Goal: Task Accomplishment & Management: Manage account settings

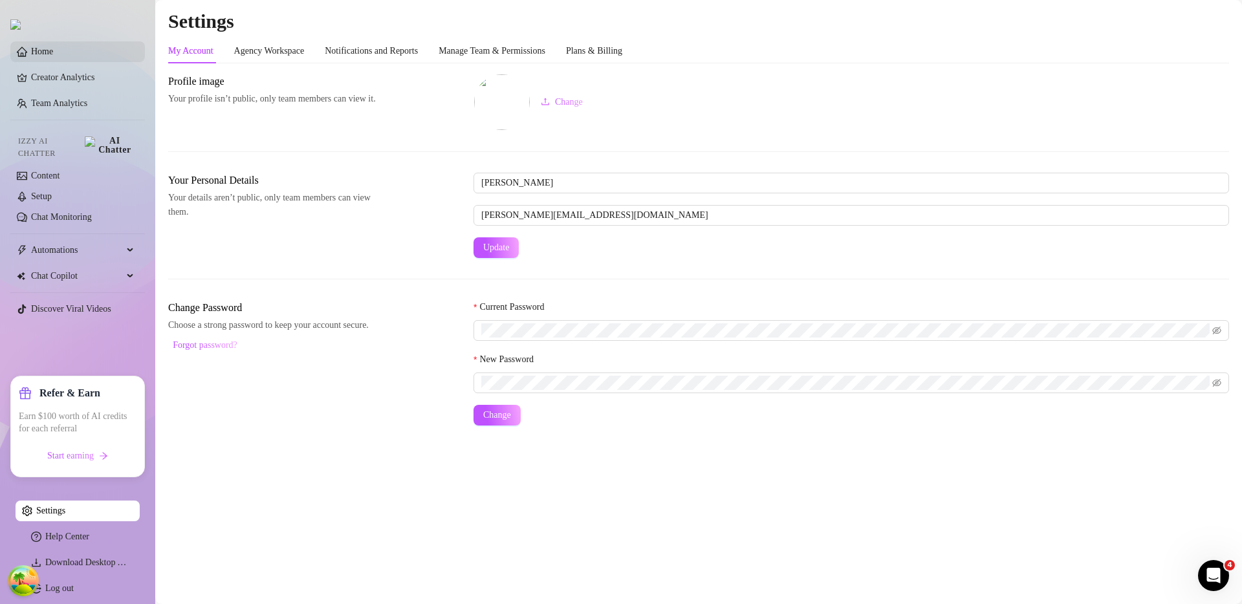
click at [53, 50] on link "Home" at bounding box center [42, 52] width 22 height 10
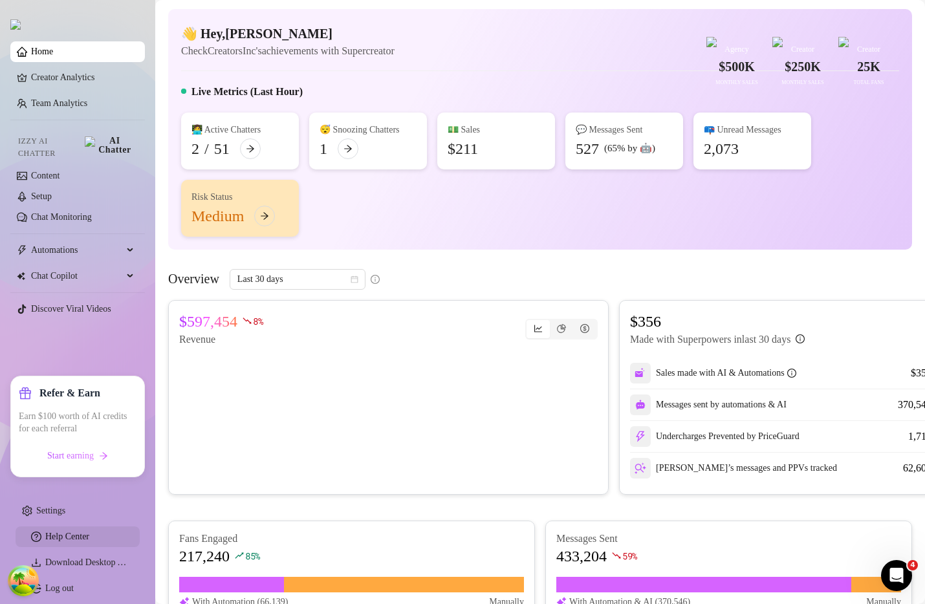
click at [434, 237] on div "👩‍💻 Active Chatters 2 / 51 😴 Snoozing Chatters 1 💵 Sales $73 💬 Messages Sent 60…" at bounding box center [540, 175] width 718 height 124
click at [428, 250] on div "👋 Hey, Jackson Check CreatorsInc's achievements with Supercreator $500K Agency …" at bounding box center [540, 129] width 744 height 241
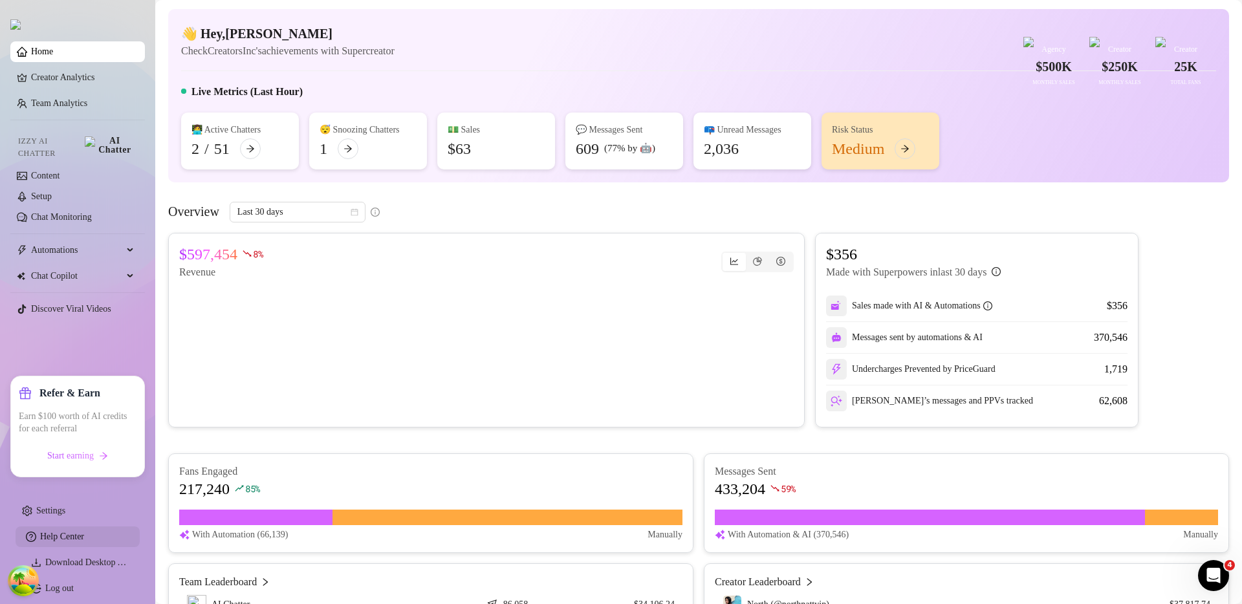
click at [362, 95] on div "👋 Hey, Jackson Check CreatorsInc's achievements with Supercreator $500K Agency …" at bounding box center [698, 95] width 1061 height 173
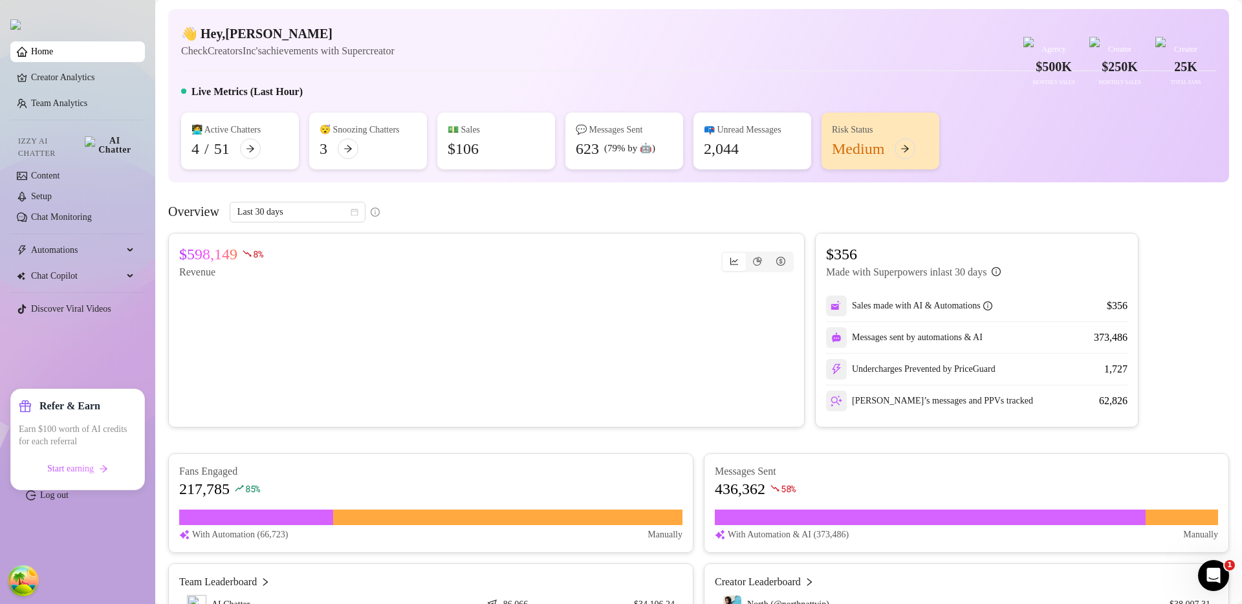
click at [120, 362] on ul "Home Creator Analytics Team Analytics Izzy AI Chatter Content Setup Chat Monito…" at bounding box center [77, 273] width 135 height 475
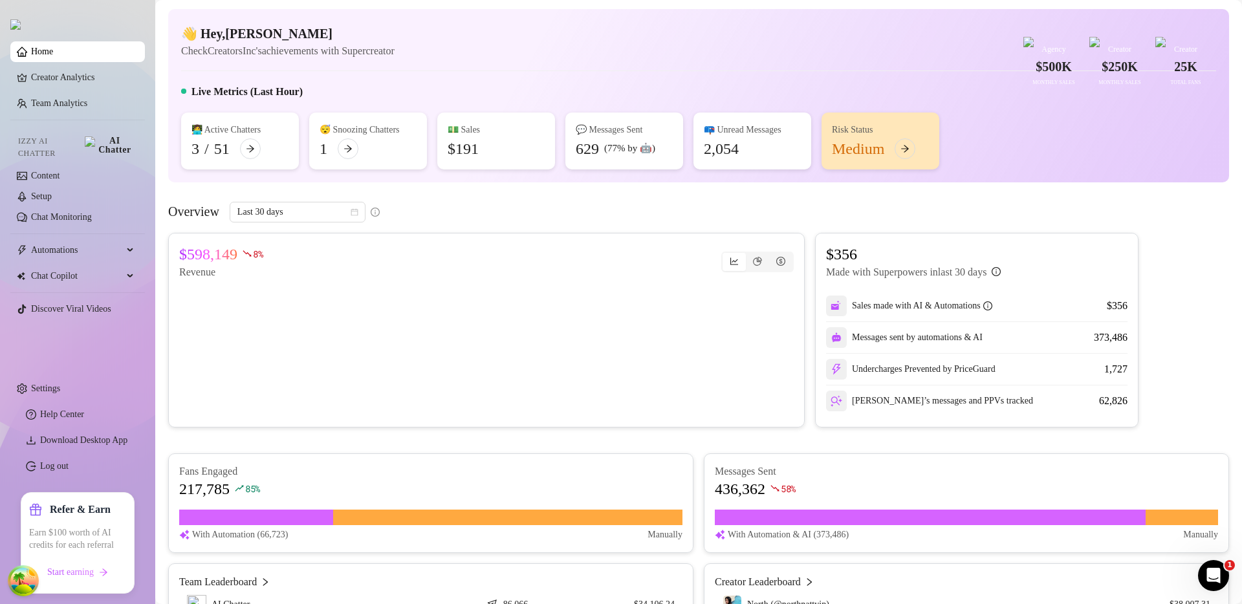
click at [722, 92] on div "👋 Hey, [PERSON_NAME] Check CreatorsInc's achievements with Supercreator $500K A…" at bounding box center [698, 95] width 1061 height 173
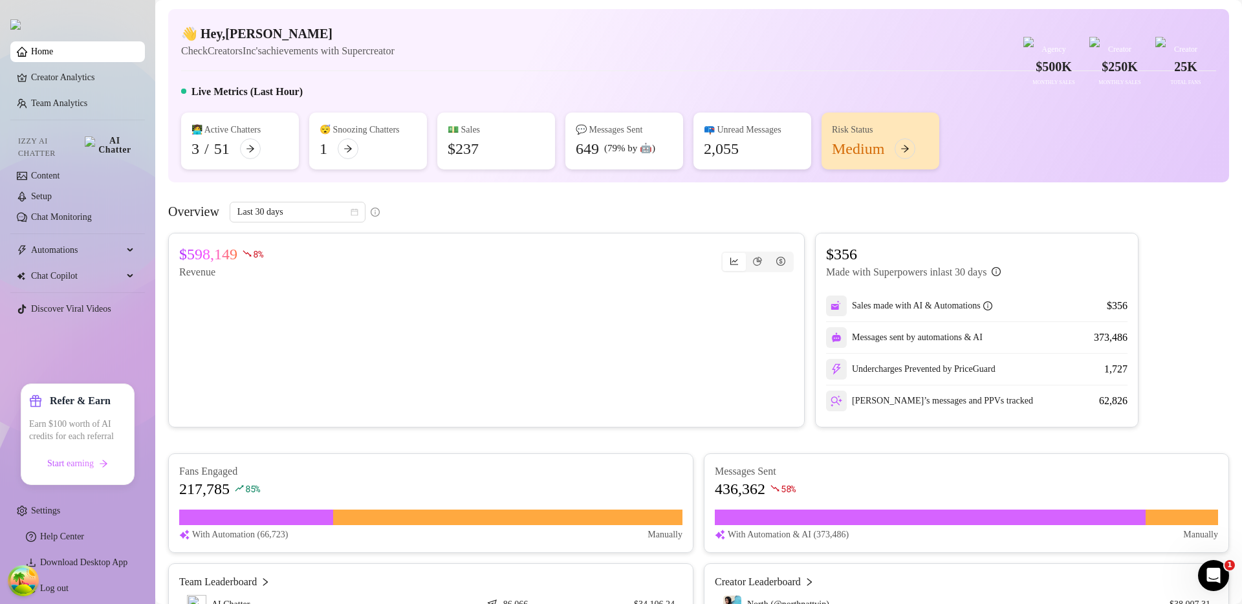
click at [127, 17] on div "Home Creator Analytics Team Analytics Izzy AI Chatter Content Setup Chat Monito…" at bounding box center [77, 302] width 135 height 604
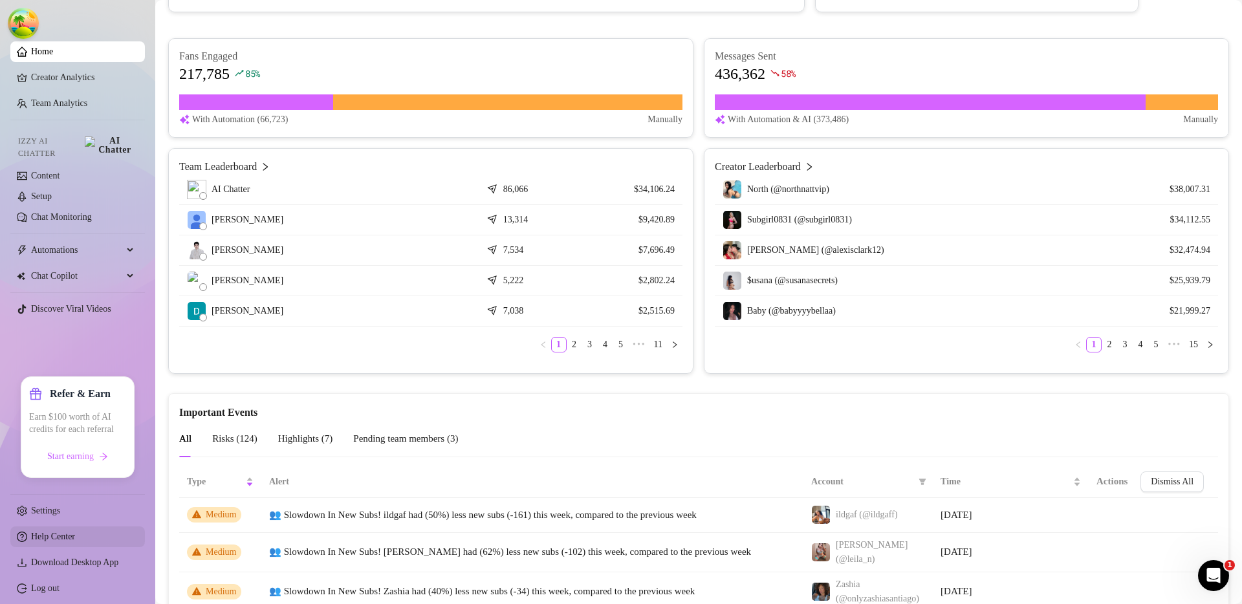
click at [81, 542] on span "Help Center" at bounding box center [83, 537] width 104 height 21
click at [60, 541] on span "Help Center" at bounding box center [53, 537] width 44 height 10
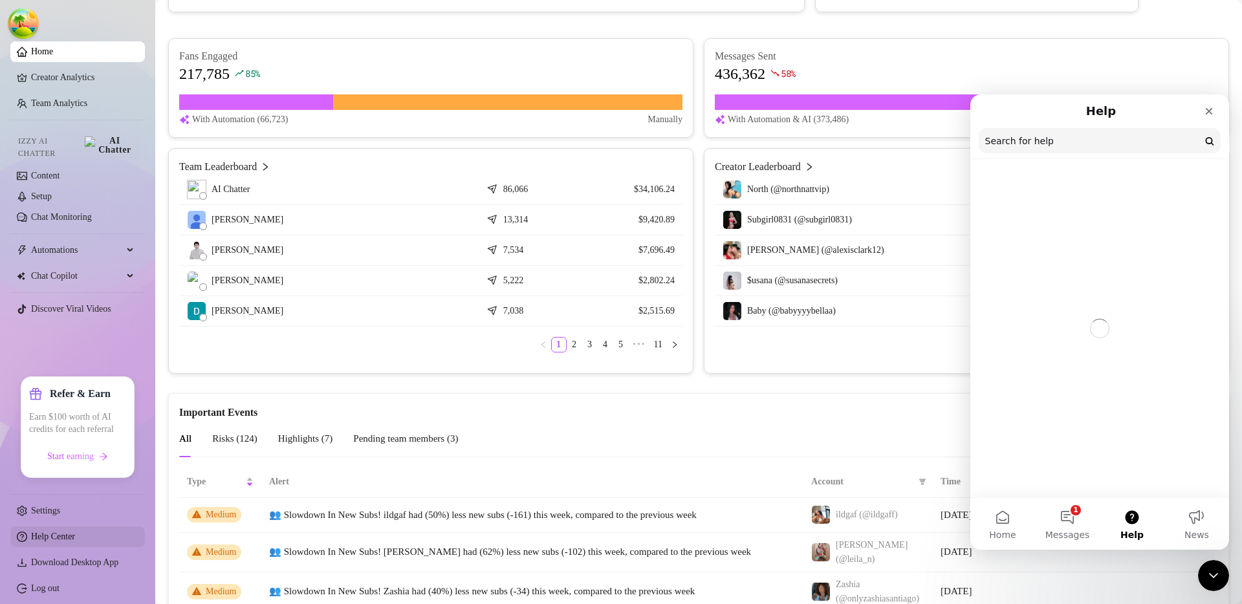
scroll to position [0, 0]
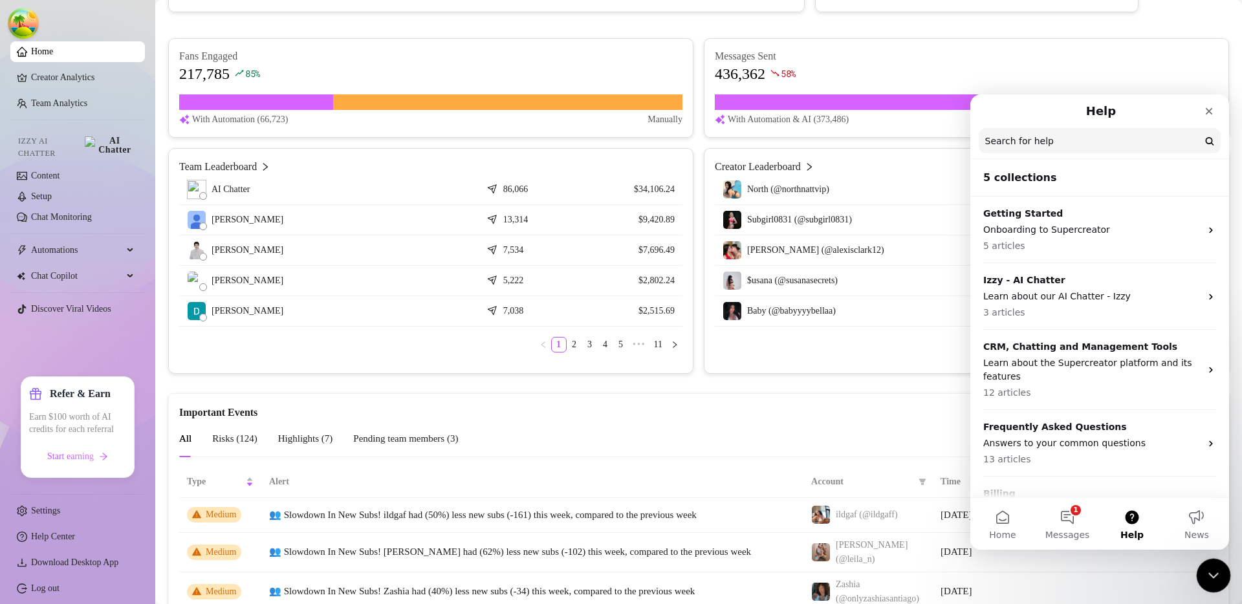
click at [1209, 579] on icon "Close Intercom Messenger" at bounding box center [1212, 574] width 16 height 16
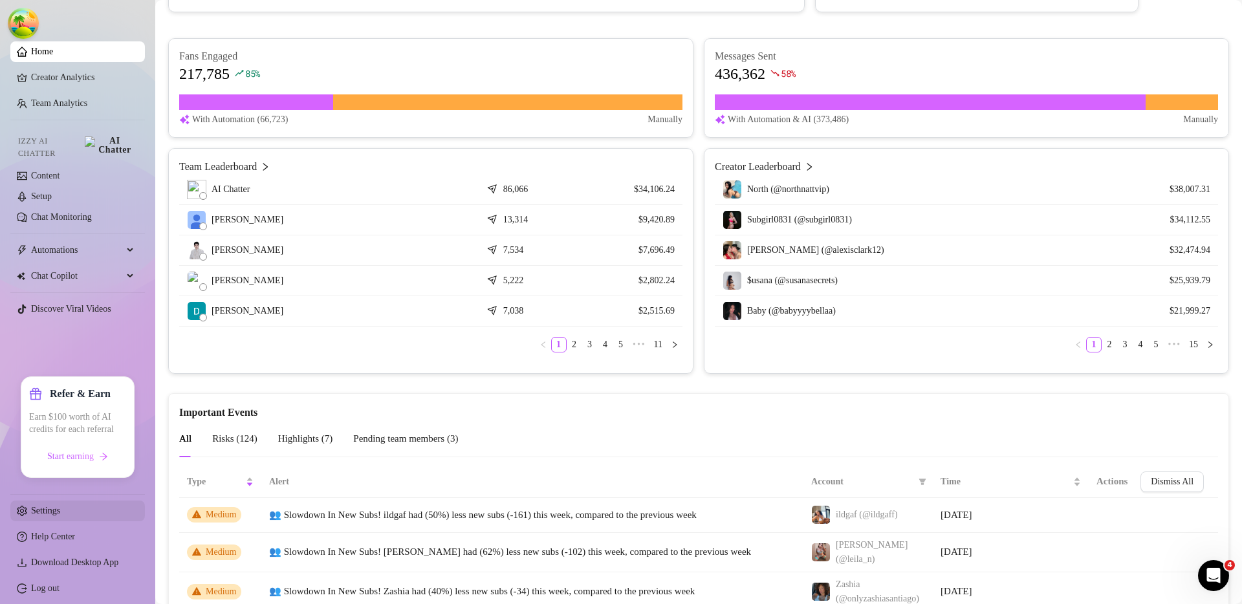
click at [60, 509] on link "Settings" at bounding box center [45, 511] width 29 height 10
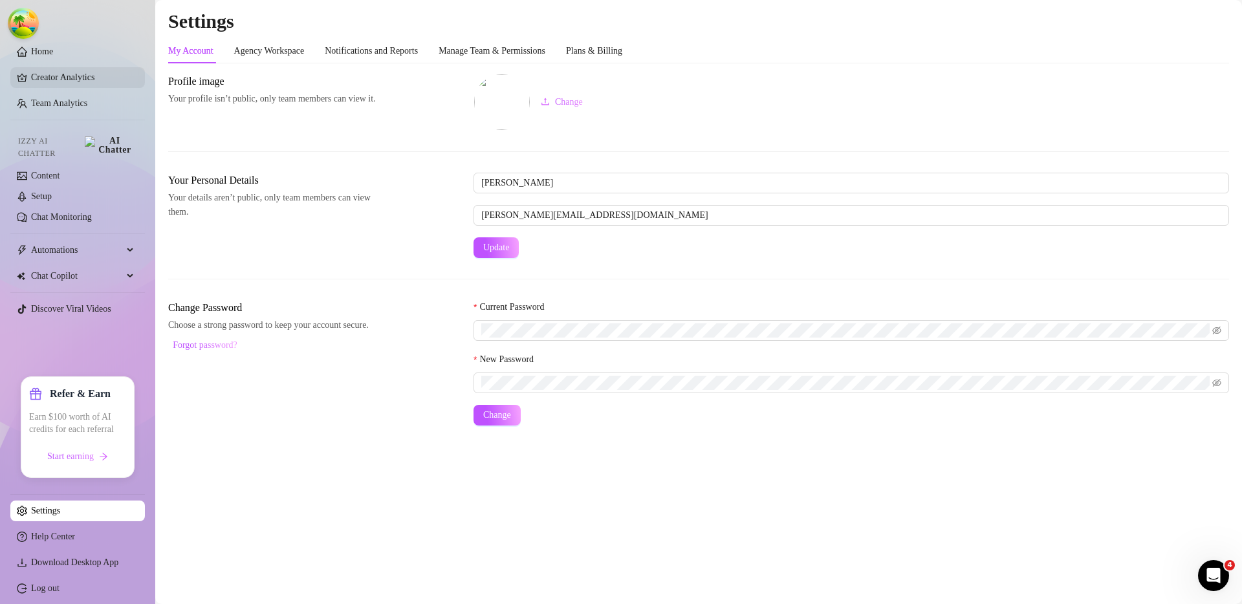
click at [53, 56] on link "Home" at bounding box center [42, 52] width 22 height 10
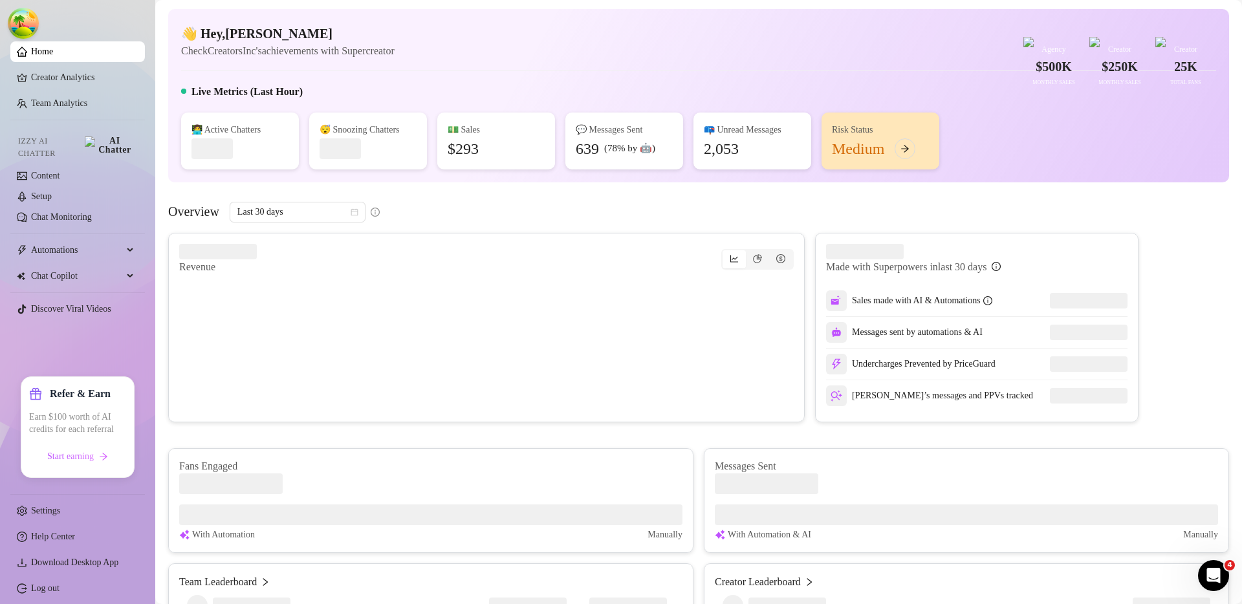
click at [61, 344] on ul "Home Creator Analytics Team Analytics Izzy AI Chatter Content Setup Chat Monito…" at bounding box center [77, 201] width 135 height 330
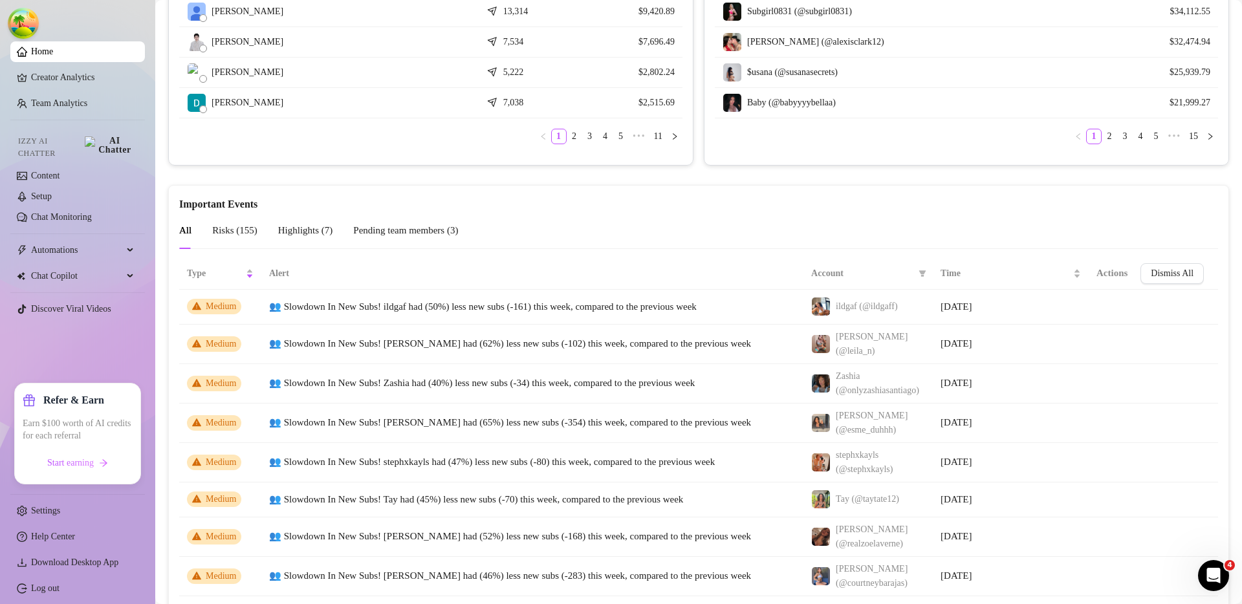
scroll to position [619, 0]
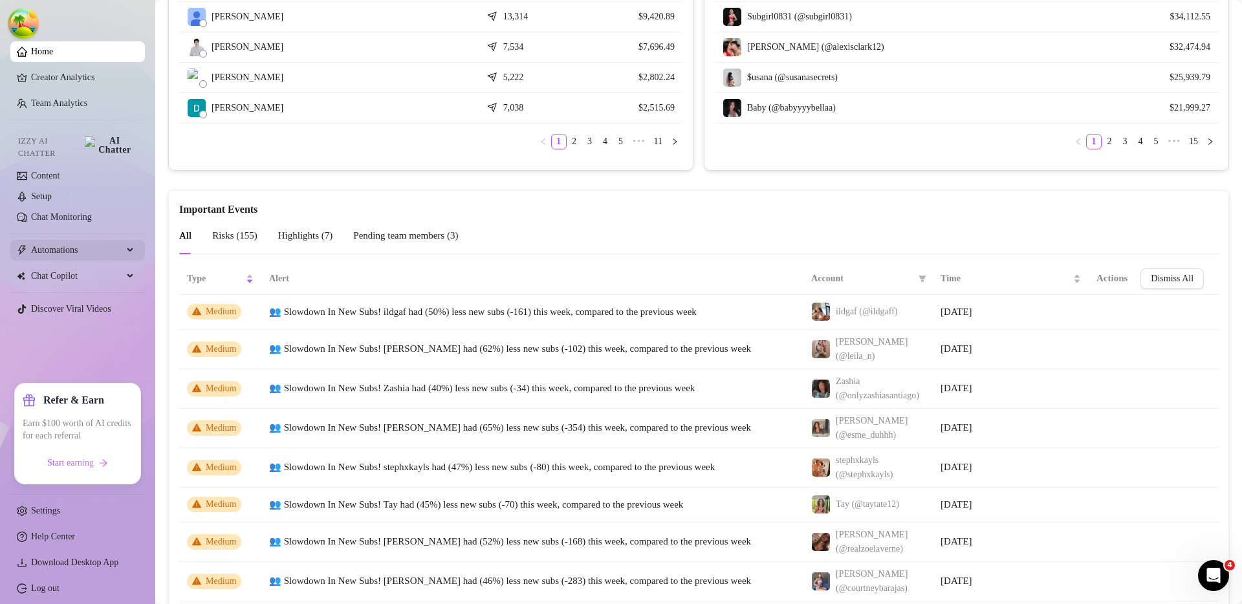
click at [107, 247] on span "Automations" at bounding box center [77, 250] width 92 height 21
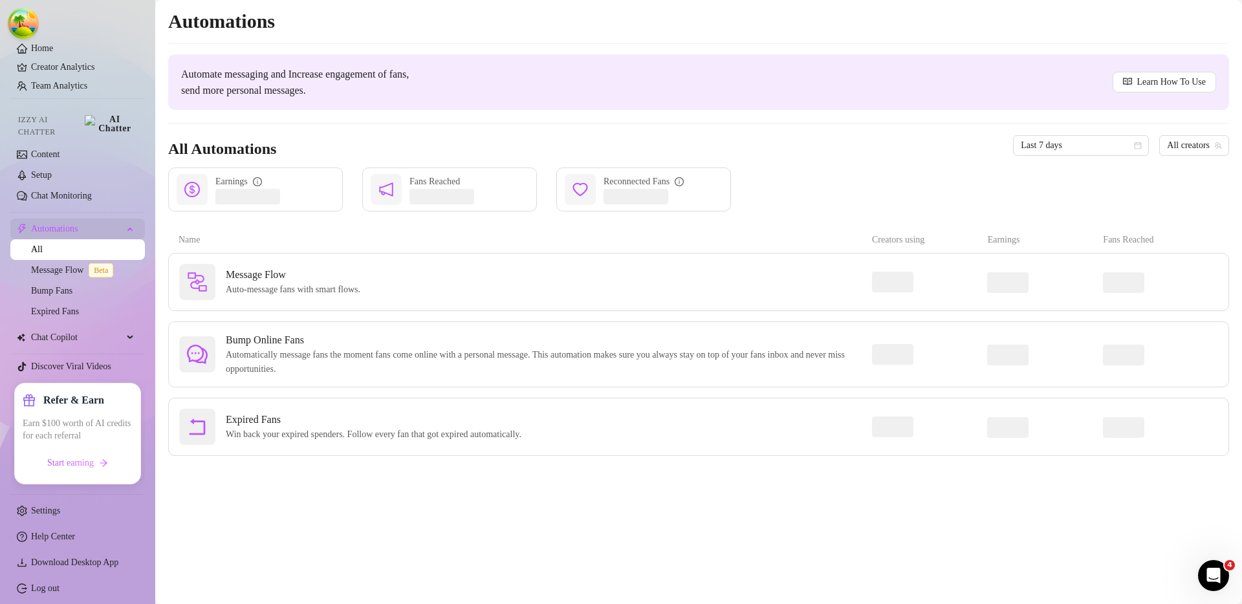
click at [112, 226] on span "Automations" at bounding box center [77, 229] width 92 height 21
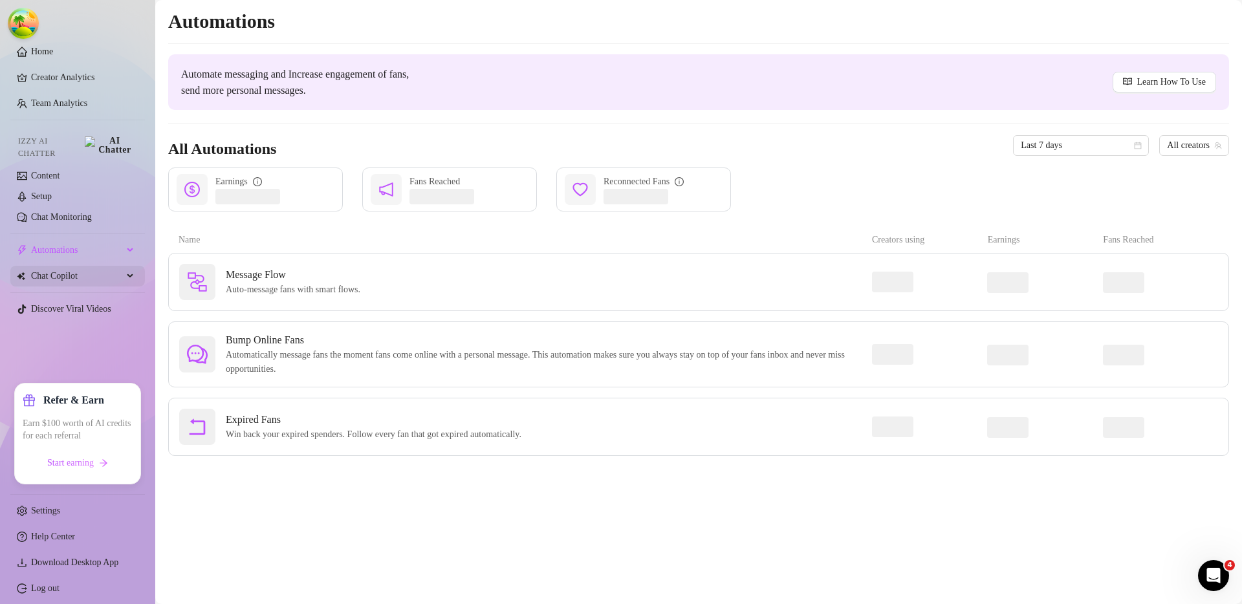
click at [109, 274] on span "Chat Copilot" at bounding box center [77, 276] width 92 height 21
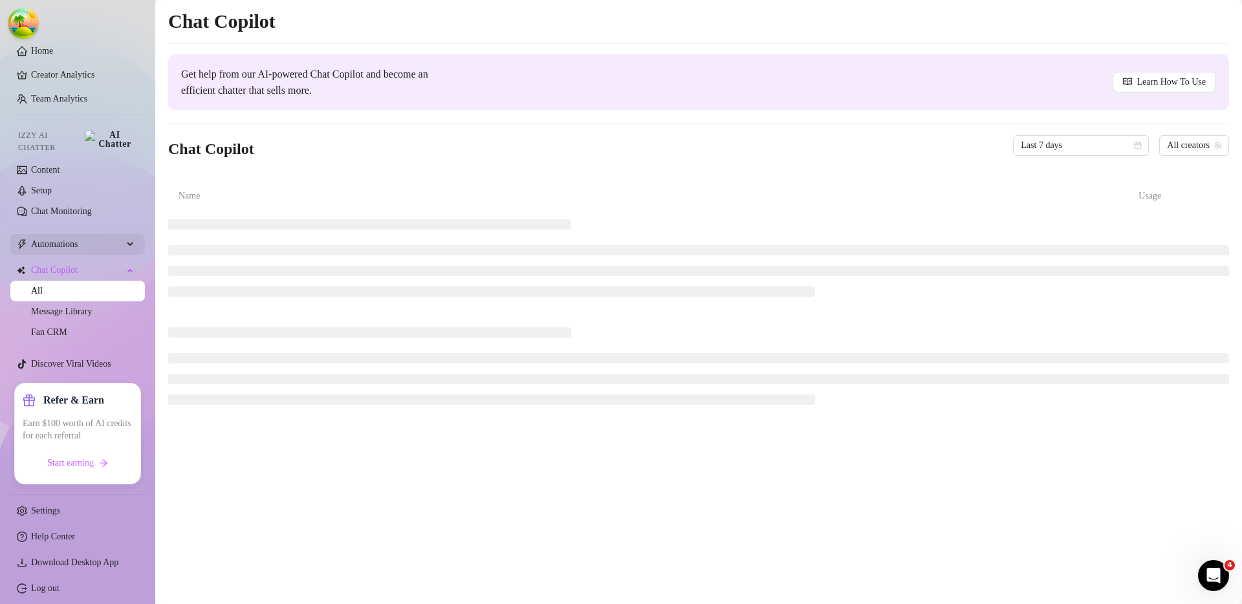
click at [109, 239] on span "Automations" at bounding box center [77, 244] width 92 height 21
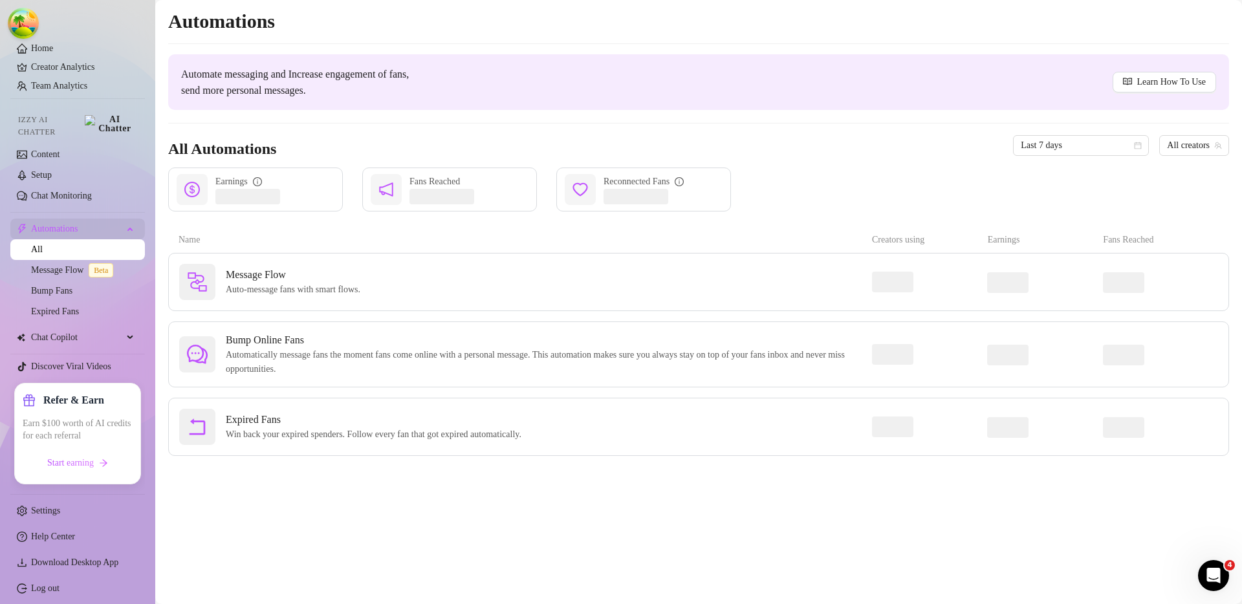
click at [113, 226] on span "Automations" at bounding box center [77, 229] width 92 height 21
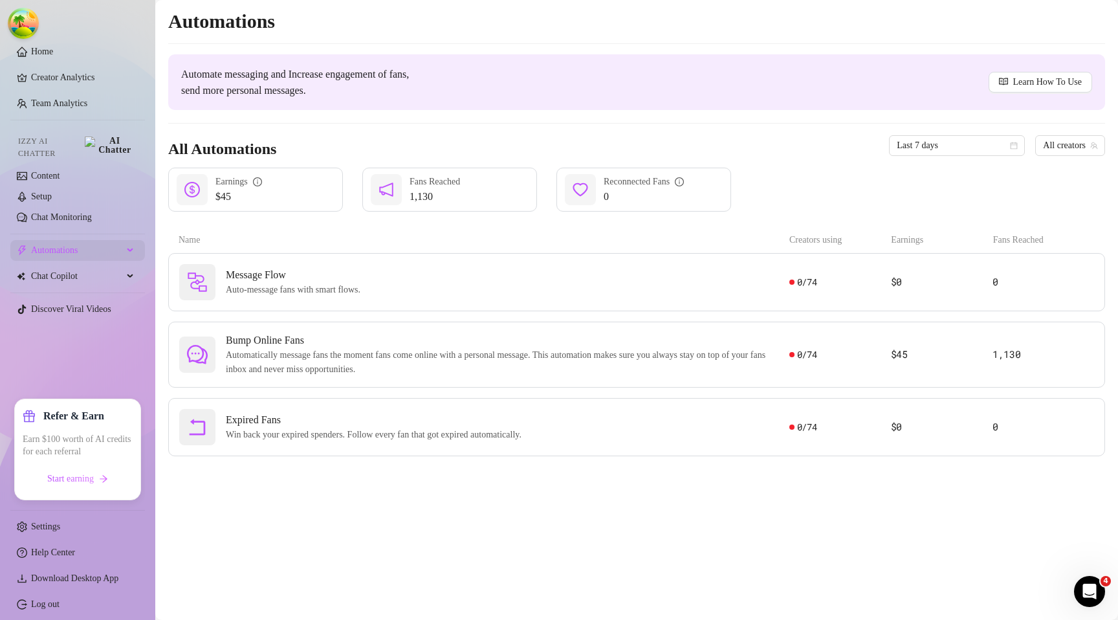
click at [105, 244] on span "Automations" at bounding box center [77, 250] width 92 height 21
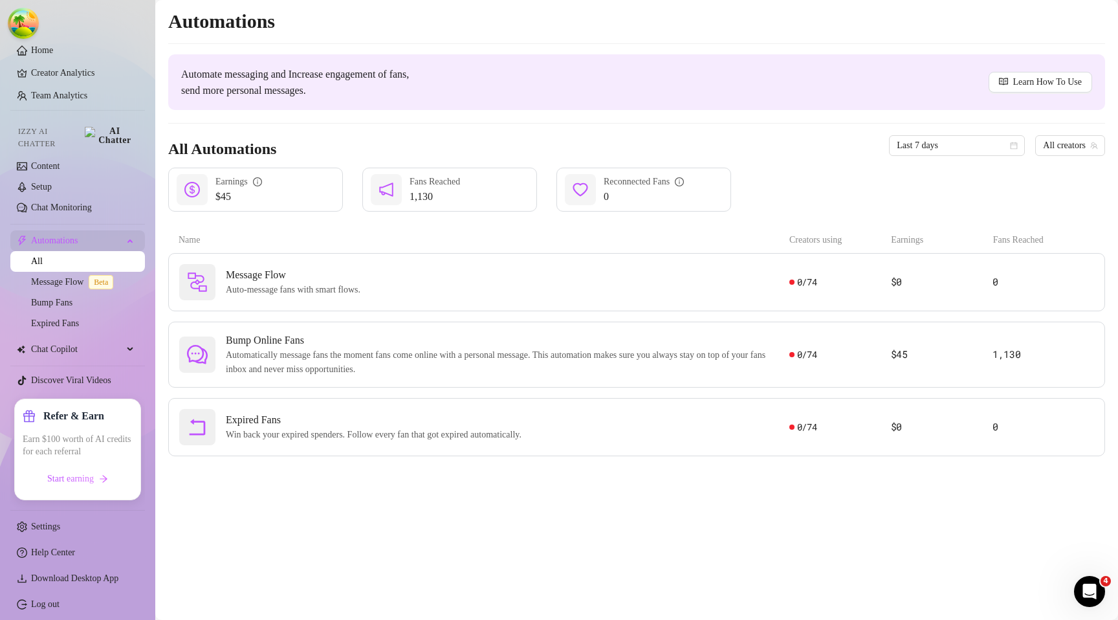
click at [107, 243] on span "Automations" at bounding box center [77, 240] width 92 height 21
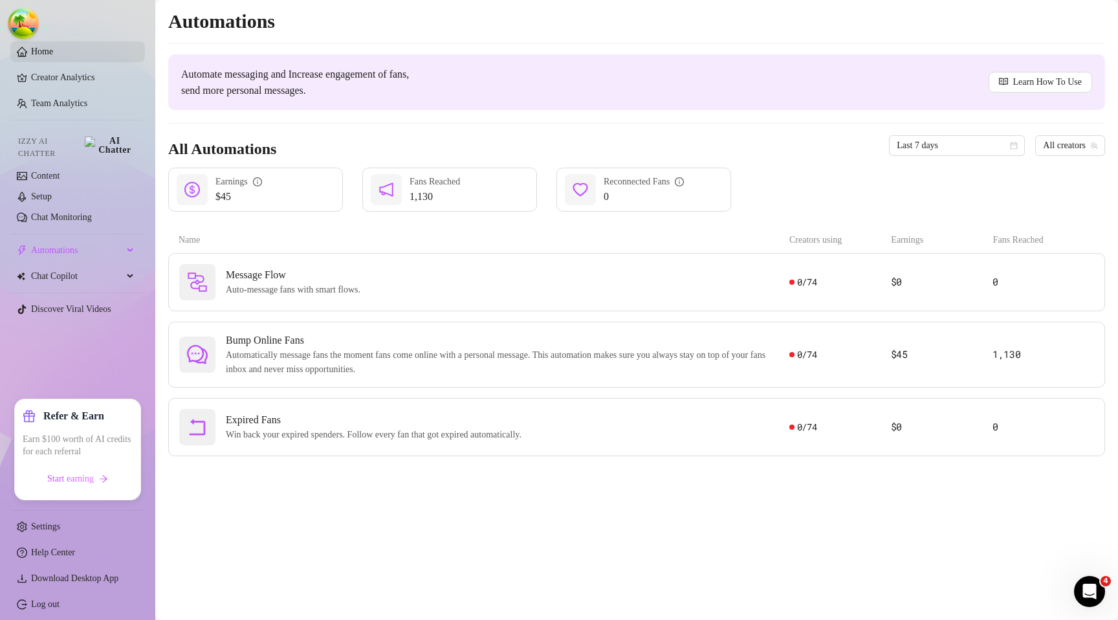
click at [53, 56] on link "Home" at bounding box center [42, 52] width 22 height 10
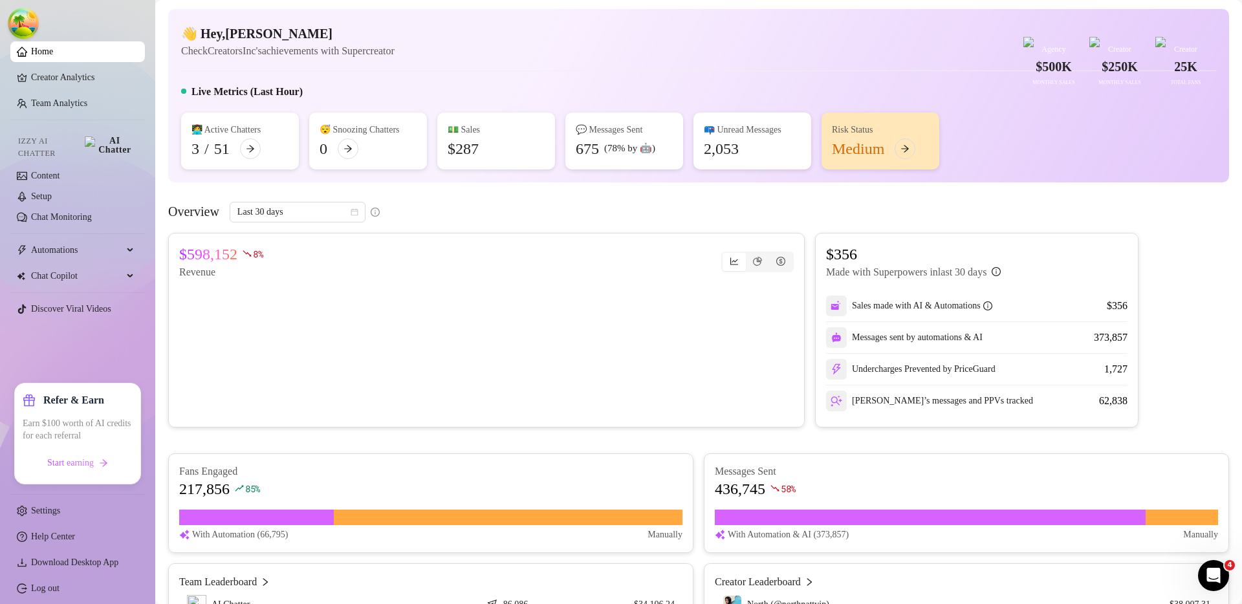
click at [87, 353] on ul "Home Creator Analytics Team Analytics Izzy AI Chatter Content Setup Chat Monito…" at bounding box center [77, 207] width 135 height 343
click at [82, 464] on span "Start earning" at bounding box center [70, 463] width 47 height 10
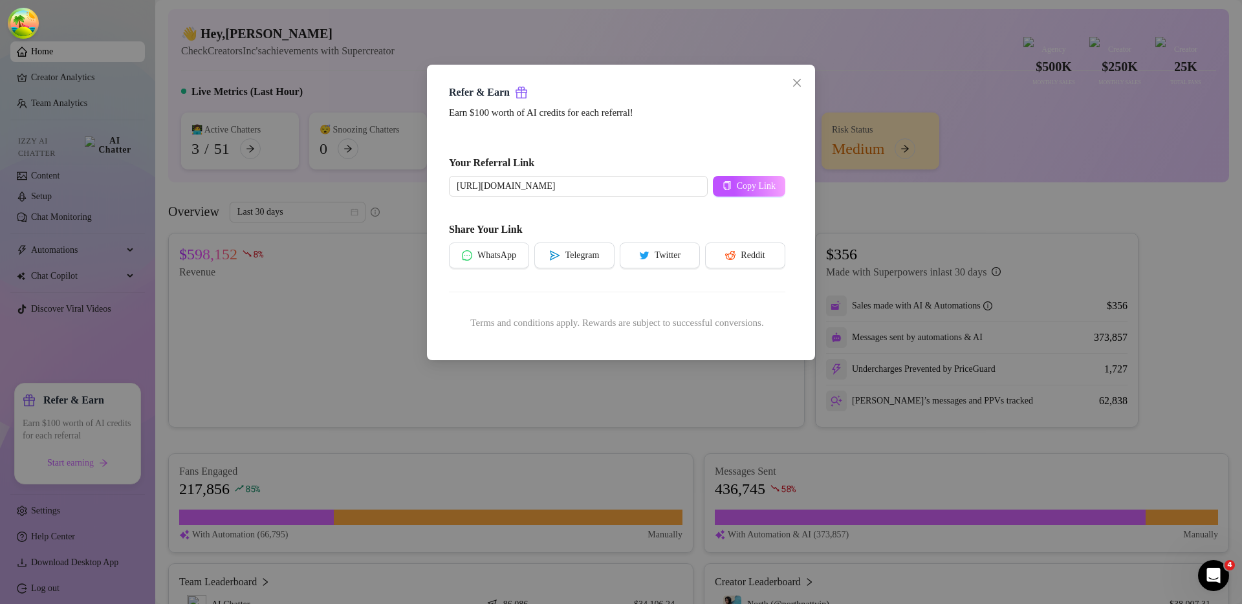
click at [451, 495] on div "Refer & Earn Earn $100 worth of AI credits for each referral! Your Referral Lin…" at bounding box center [621, 302] width 1242 height 604
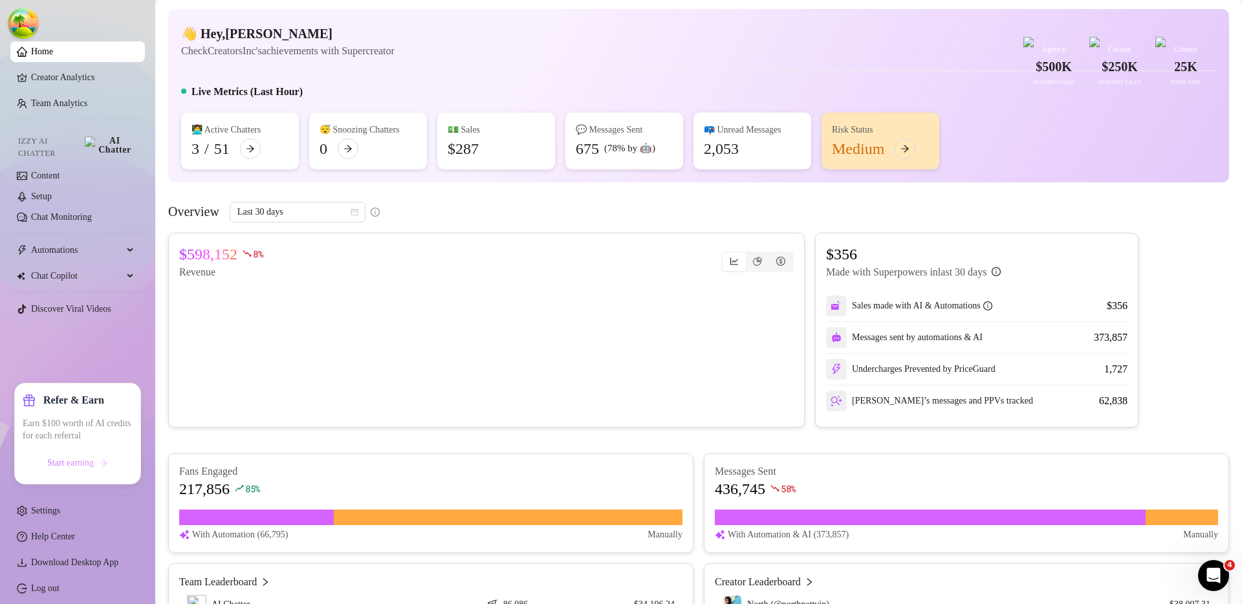
click at [94, 467] on span "Start earning" at bounding box center [70, 463] width 47 height 10
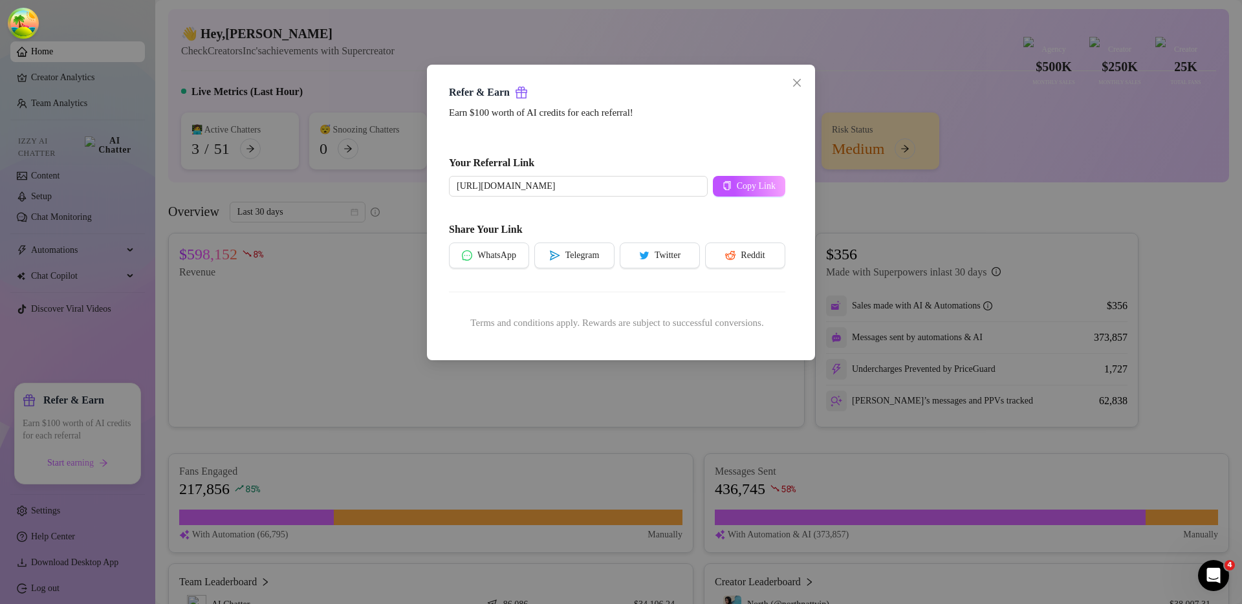
click at [448, 428] on div "Refer & Earn Earn $100 worth of AI credits for each referral! Your Referral Lin…" at bounding box center [621, 302] width 1242 height 604
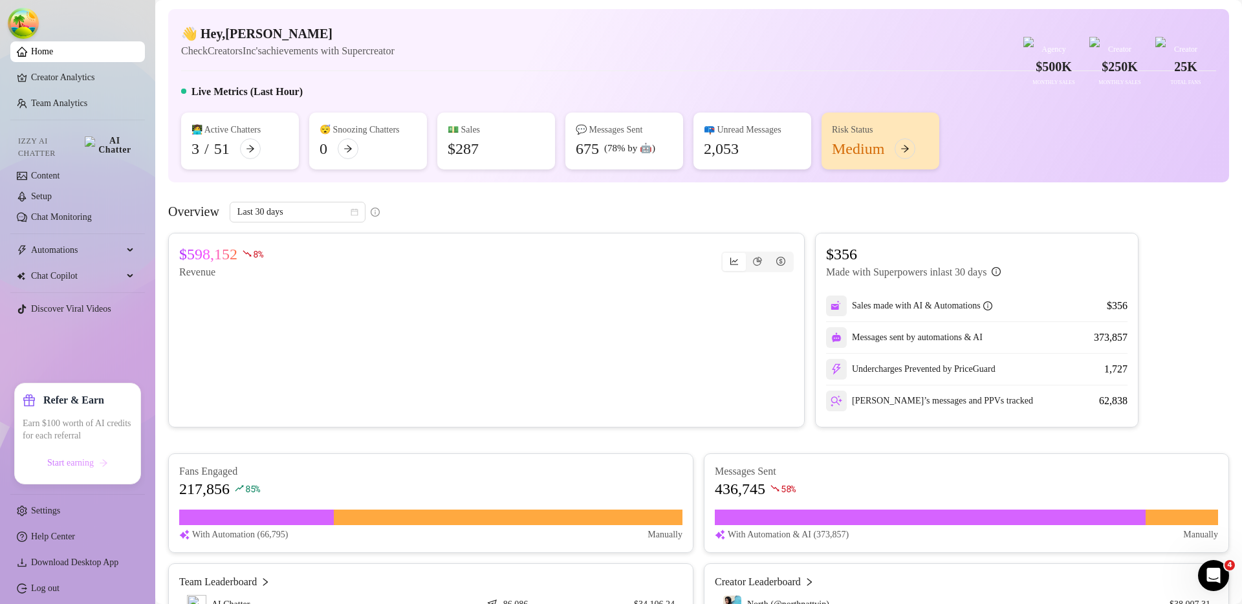
click at [65, 461] on span "Start earning" at bounding box center [70, 463] width 47 height 10
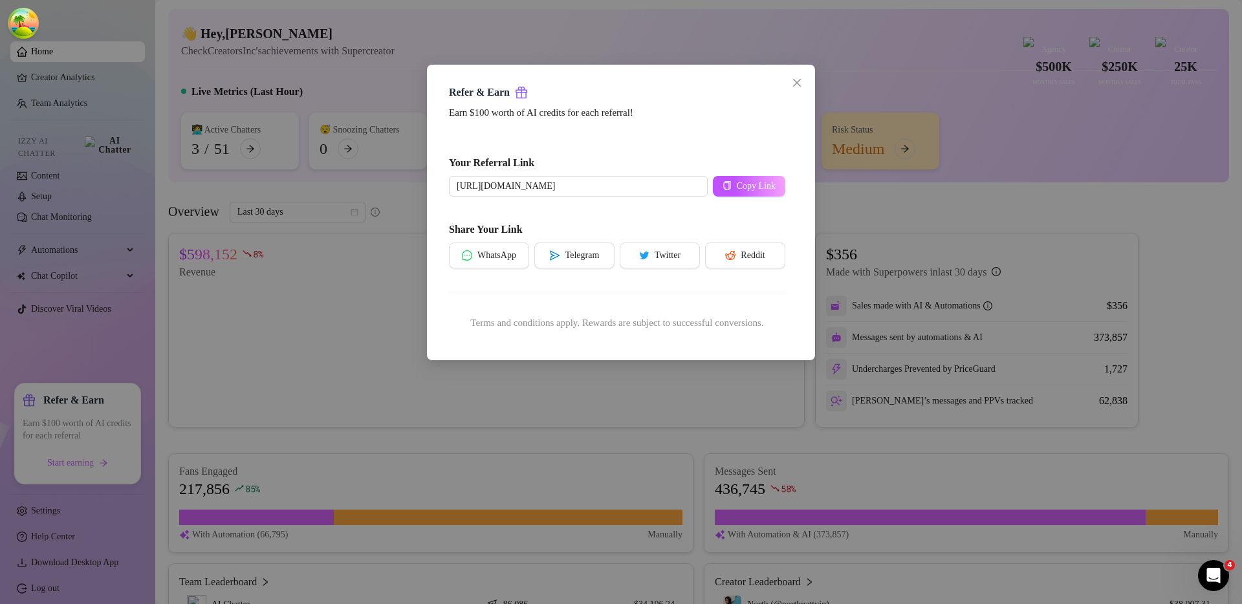
click at [303, 472] on div "Refer & Earn Earn $100 worth of AI credits for each referral! Your Referral Lin…" at bounding box center [621, 302] width 1242 height 604
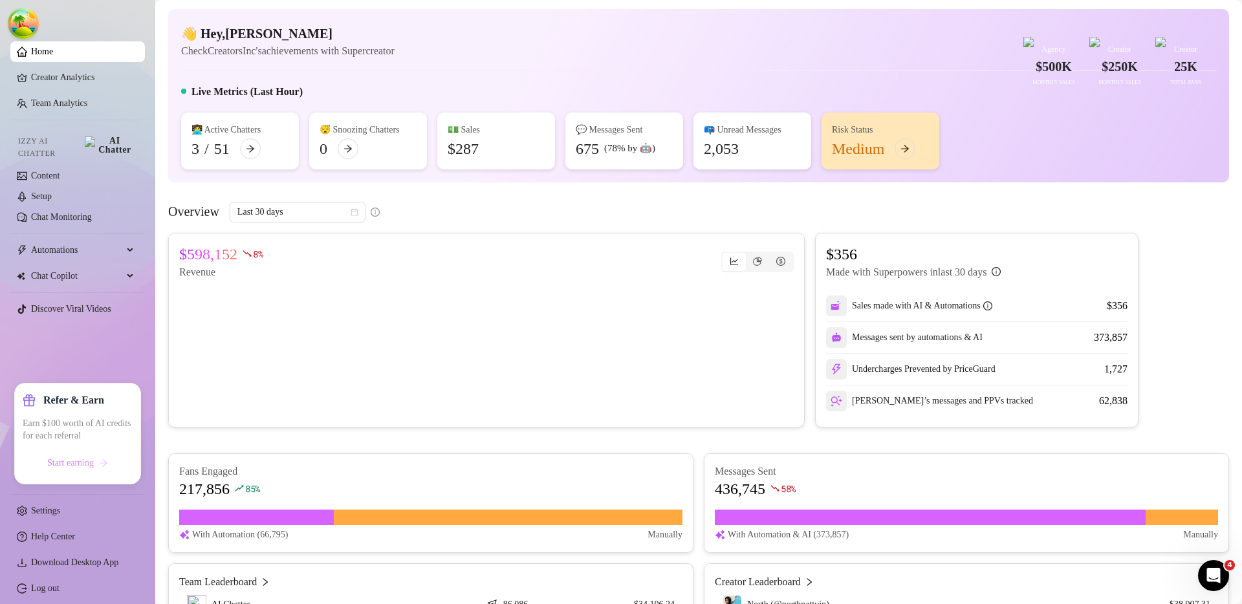
click at [89, 460] on span "Start earning" at bounding box center [70, 463] width 47 height 10
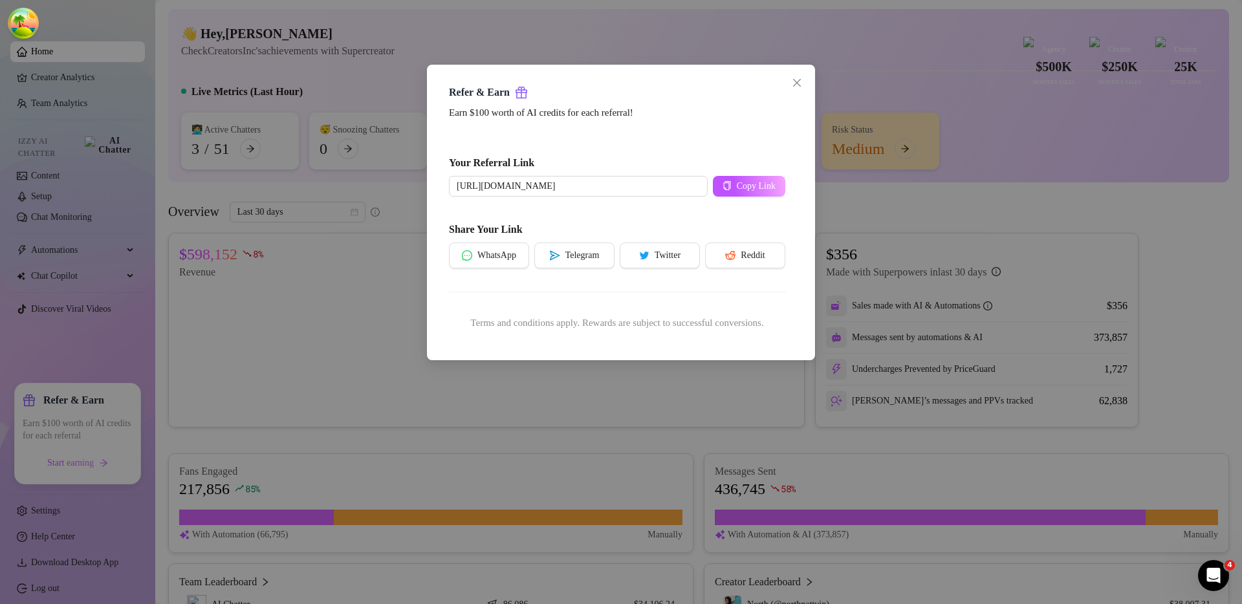
click at [243, 480] on div "Refer & Earn Earn $100 worth of AI credits for each referral! Your Referral Lin…" at bounding box center [621, 302] width 1242 height 604
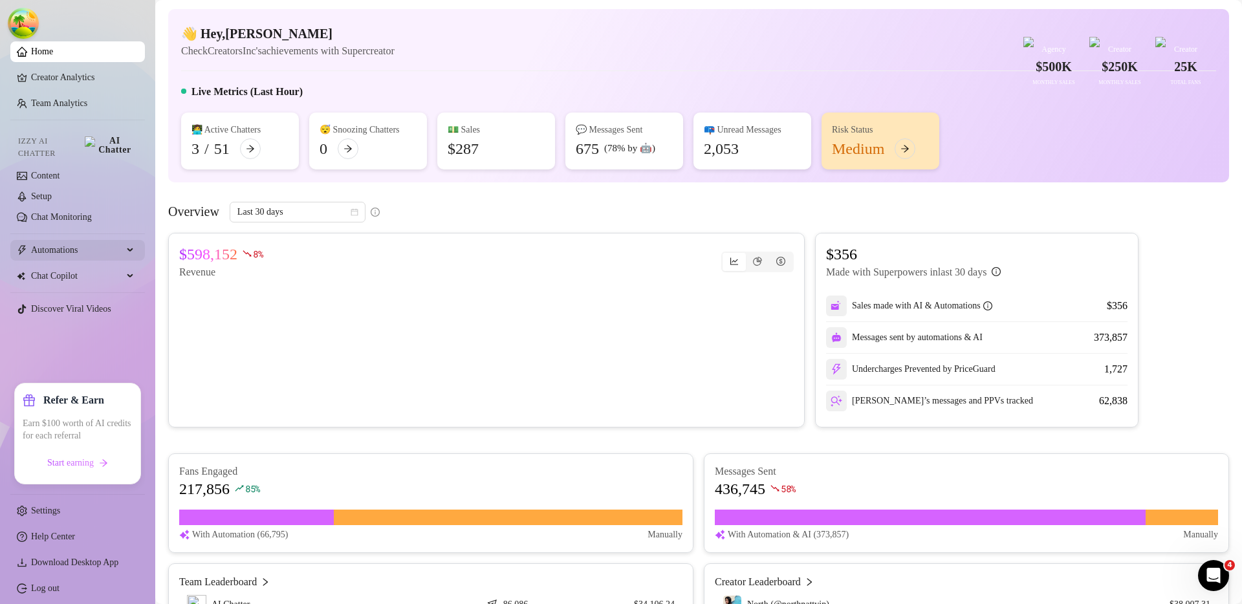
click at [62, 244] on span "Automations" at bounding box center [77, 250] width 92 height 21
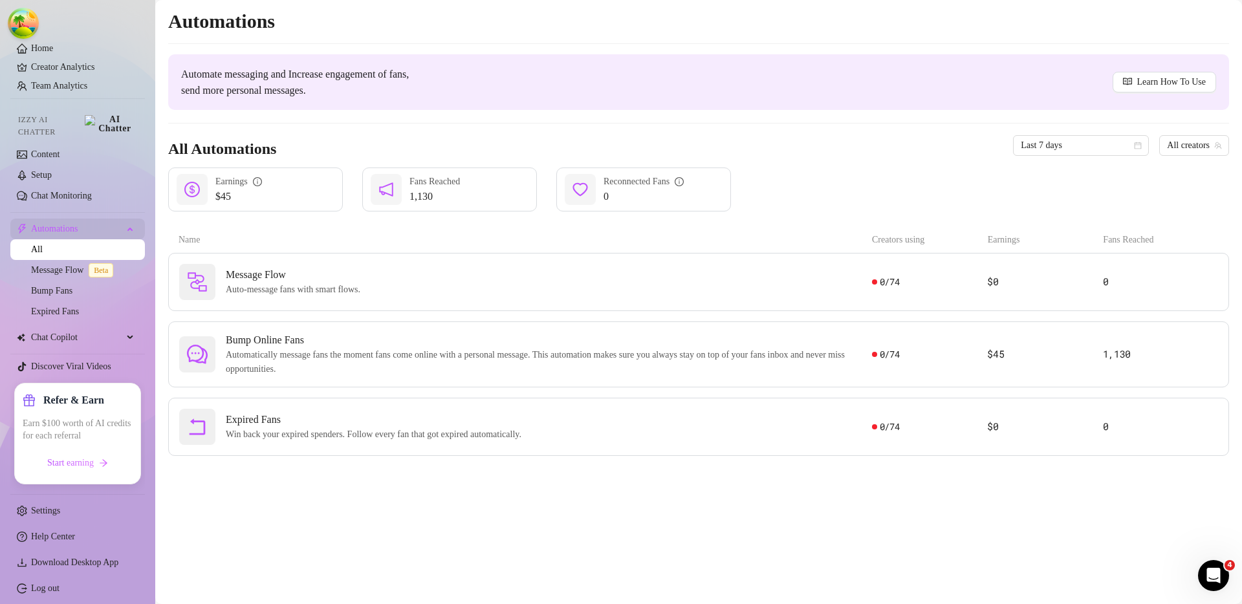
click at [73, 233] on span "Automations" at bounding box center [77, 229] width 92 height 21
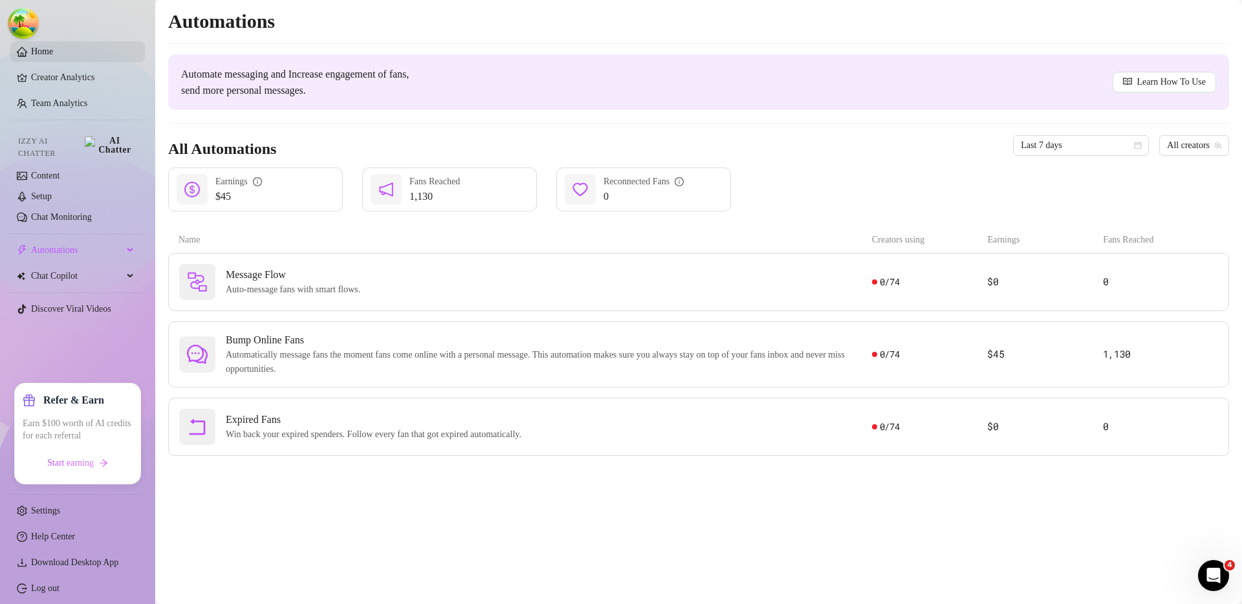
click at [53, 56] on link "Home" at bounding box center [42, 52] width 22 height 10
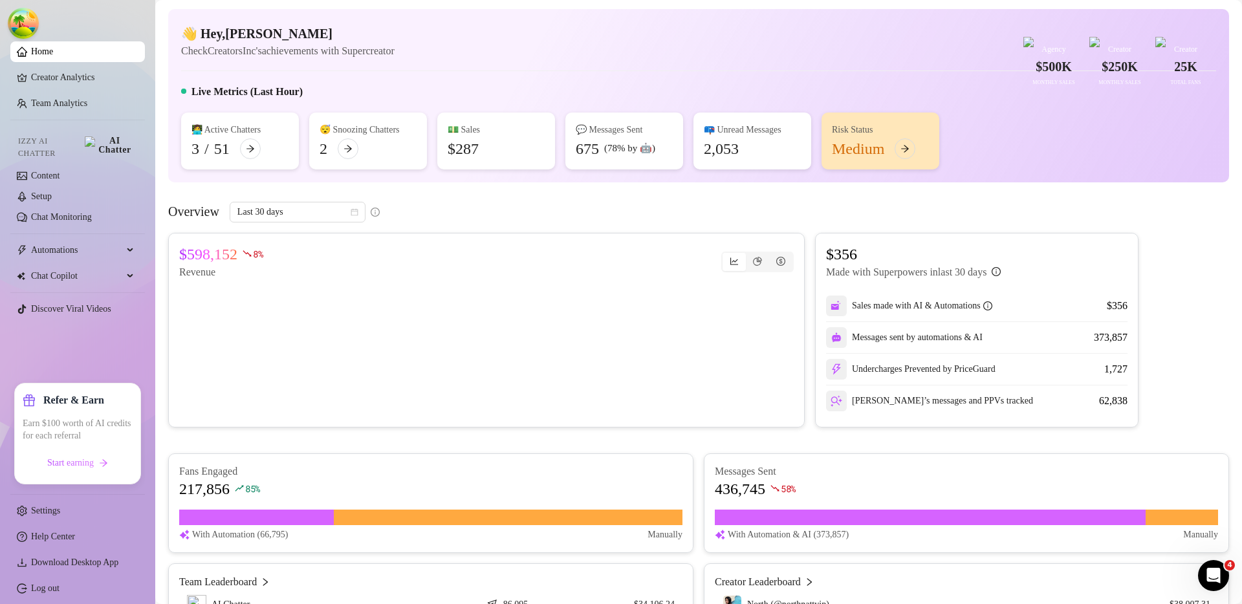
click at [74, 364] on ul "Home Creator Analytics Team Analytics Izzy AI Chatter Content Setup Chat Monito…" at bounding box center [77, 207] width 135 height 343
click at [58, 336] on ul "Home Creator Analytics Team Analytics Izzy AI Chatter Content Setup Chat Monito…" at bounding box center [77, 207] width 135 height 343
click at [43, 588] on link "Log out" at bounding box center [45, 589] width 28 height 10
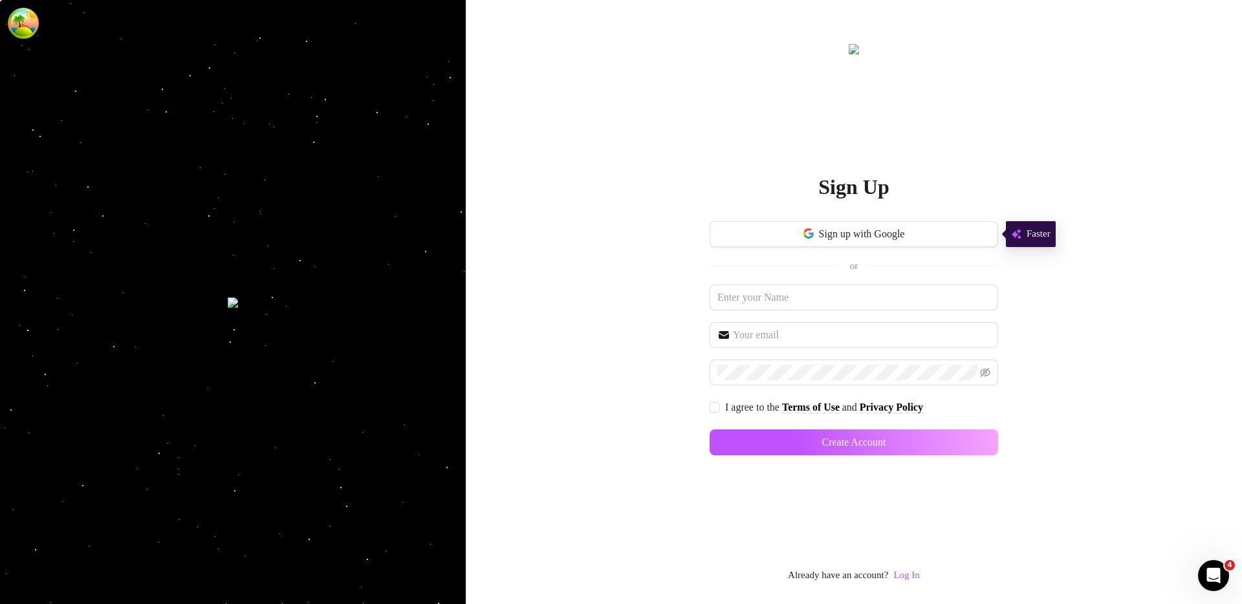
click at [912, 574] on link "Log In" at bounding box center [907, 575] width 26 height 10
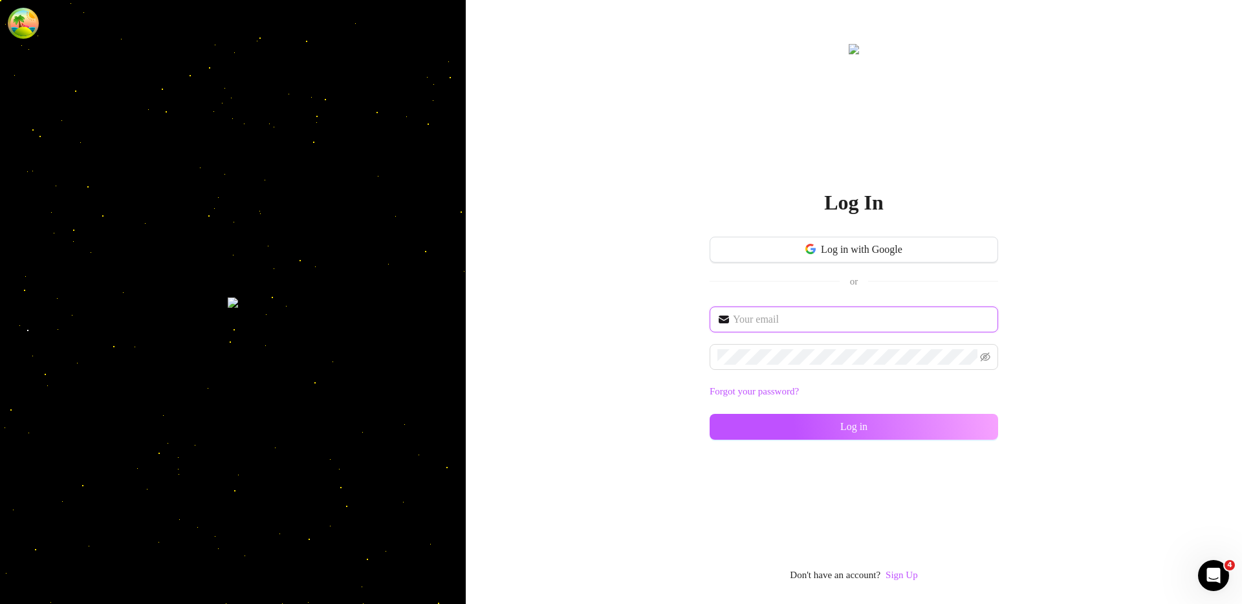
click at [760, 316] on input "text" at bounding box center [862, 320] width 258 height 16
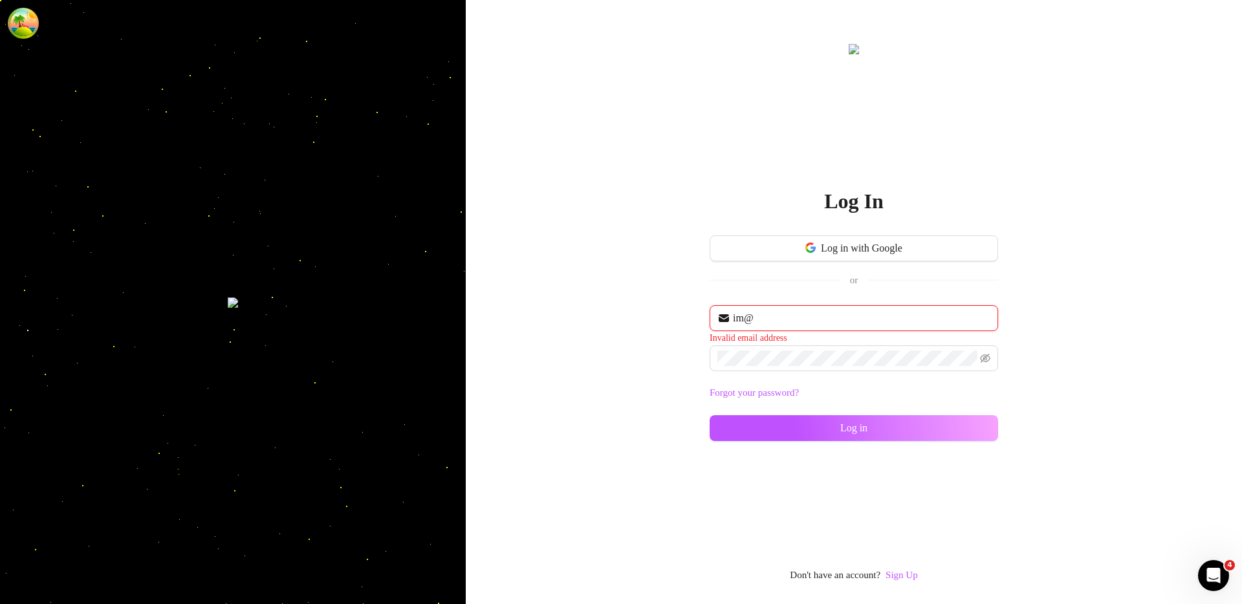
type input "[EMAIL_ADDRESS][DOMAIN_NAME]"
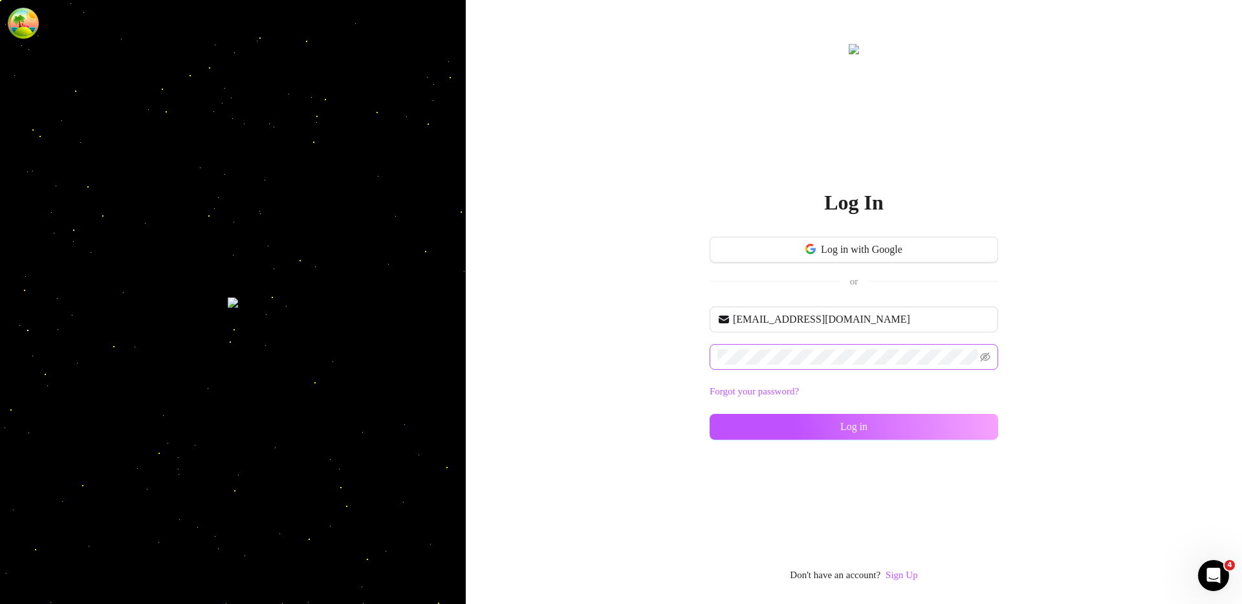
click at [757, 365] on span at bounding box center [854, 357] width 289 height 26
click at [654, 390] on div "Log In Log in with Google or [EMAIL_ADDRESS][DOMAIN_NAME] Forgot your password?…" at bounding box center [854, 302] width 777 height 604
click at [773, 426] on button "Log in" at bounding box center [854, 427] width 289 height 26
